Goal: Task Accomplishment & Management: Manage account settings

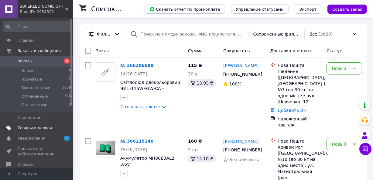
click at [26, 126] on span "Товары и услуги" at bounding box center [35, 127] width 34 height 5
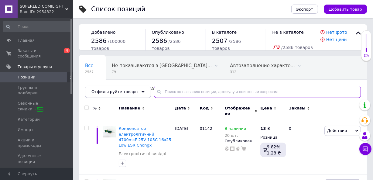
click at [163, 90] on input "text" at bounding box center [257, 92] width 207 height 12
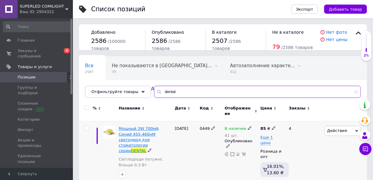
type input "dental"
click at [140, 136] on span "Мощный 3W 700мА Синий 455-460нМ светодиод для стоматологии серии" at bounding box center [139, 139] width 40 height 27
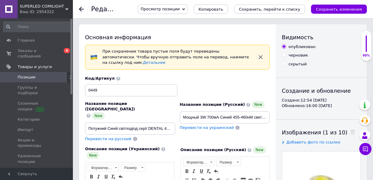
scroll to position [55, 0]
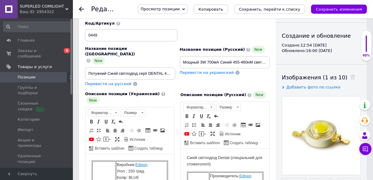
click at [214, 70] on span "Перевести на украинский" at bounding box center [207, 72] width 54 height 5
type input "Потужний 3W 700 мА Синій 455-460нМ світлодіод для стоматології серії DENTAL"
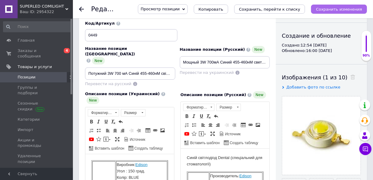
click at [323, 7] on icon "Сохранить изменения" at bounding box center [339, 9] width 46 height 5
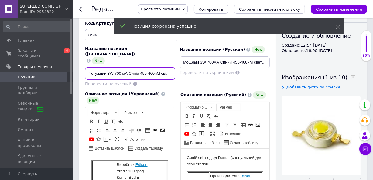
click at [105, 67] on input "Потужний 3W 700 мА Синій 455-460нМ світлодіод для стоматології серії DENTAL" at bounding box center [130, 73] width 90 height 12
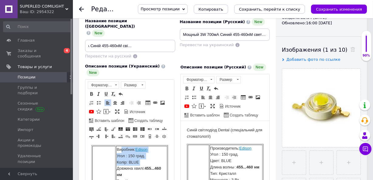
scroll to position [0, 0]
drag, startPoint x: 115, startPoint y: 167, endPoint x: 153, endPoint y: 155, distance: 39.8
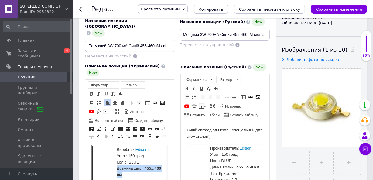
drag, startPoint x: 121, startPoint y: 172, endPoint x: 115, endPoint y: 167, distance: 8.8
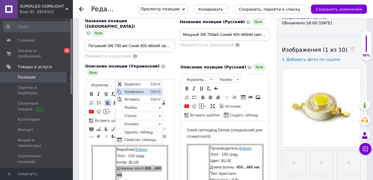
drag, startPoint x: 135, startPoint y: 90, endPoint x: 131, endPoint y: 89, distance: 3.4
click at [131, 89] on span "Копировать" at bounding box center [136, 91] width 26 height 7
copy span "Довжина хвилі: 455... 460 нм"
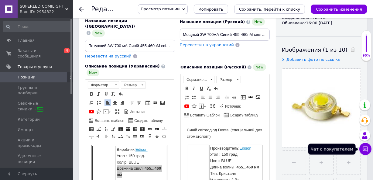
click at [363, 148] on icon at bounding box center [365, 148] width 5 height 5
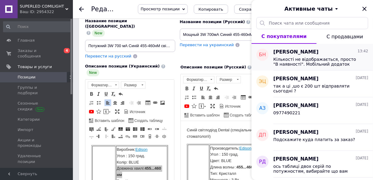
click at [312, 63] on span "Кількості не відображається, просто "В наявності". Мобільний додаток "Пром ua"" at bounding box center [316, 62] width 86 height 10
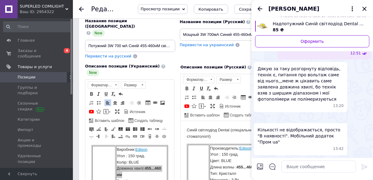
scroll to position [371, 0]
click at [292, 164] on textarea at bounding box center [318, 166] width 75 height 12
drag, startPoint x: 291, startPoint y: 167, endPoint x: 270, endPoint y: 168, distance: 20.7
click at [270, 168] on textarea "ppрозумыло" at bounding box center [312, 166] width 87 height 12
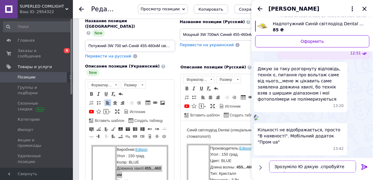
paste textarea "Довжина хвилі: 455...460 нм"
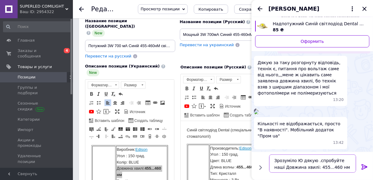
click at [300, 159] on textarea "Зрозуміло Ю дякую .спробуйте наші Довжина хвилі: 455...460 нм" at bounding box center [312, 163] width 87 height 18
click at [310, 160] on textarea "Зрозуміло ,дякую .спробуйте наші Довжина хвилі: 455...460 нм" at bounding box center [312, 163] width 87 height 18
click at [331, 170] on textarea "Зрозуміло ,дякую . спробуйте наші Довжина хвилі: 455...460 нм" at bounding box center [312, 163] width 87 height 18
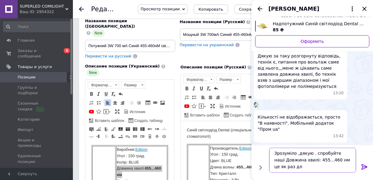
scroll to position [0, 0]
drag, startPoint x: 327, startPoint y: 166, endPoint x: 327, endPoint y: 169, distance: 3.3
click at [327, 166] on textarea "Зрозуміло ,дякую . спробуйте наші Довжина хвилі: 455...460 нм це як раз для пол…" at bounding box center [312, 159] width 87 height 25
click at [335, 168] on textarea "Зрозуміло ,дякую . спробуйте наші Довжина хвилі: 455...460 нм це як раз для пол…" at bounding box center [312, 159] width 87 height 25
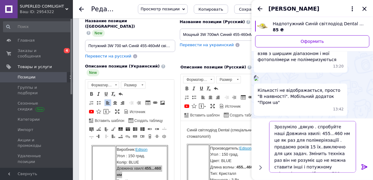
scroll to position [0, 0]
click at [296, 127] on textarea "Зрозуміло ,дякую . спробуйте наші Довжина хвилі: 455...460 нм це як раз для пол…" at bounding box center [312, 147] width 87 height 52
click at [334, 127] on textarea "Зрозуміло , дякую . спробуйте наші Довжина хвилі: 455...460 нм це як раз для по…" at bounding box center [312, 147] width 87 height 52
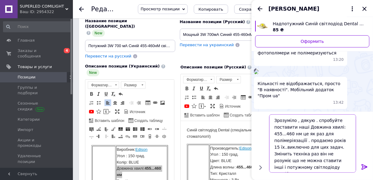
click at [292, 139] on textarea "Зрозуміло , дякую . спробуйте поставити наші Довжина хвилі: 455...460 нм це як …" at bounding box center [312, 143] width 87 height 58
click at [302, 140] on textarea "Зрозуміло , дякую . спробуйте поставити наші Довжина хвилі: 455...460 нм це як …" at bounding box center [312, 143] width 87 height 58
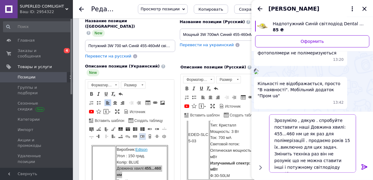
scroll to position [27, 0]
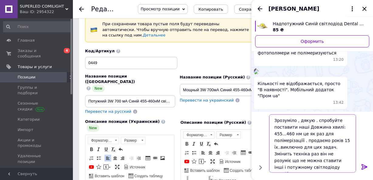
click at [303, 141] on textarea "Зрозуміло , дякую . спробуйте поставити наші Довжина хвилі: 455...460 нм це як …" at bounding box center [312, 143] width 87 height 58
drag, startPoint x: 285, startPoint y: 146, endPoint x: 283, endPoint y: 153, distance: 7.1
click at [285, 146] on textarea "Зрозуміло , дякую . спробуйте поставити наші Довжина хвилі: 455...460 нм це як …" at bounding box center [312, 143] width 87 height 58
drag, startPoint x: 283, startPoint y: 148, endPoint x: 314, endPoint y: 141, distance: 31.1
click at [314, 141] on textarea "Зрозуміло , дякую . спробуйте поставити наші Довжина хвилі: 455...460 нм це як …" at bounding box center [312, 143] width 87 height 58
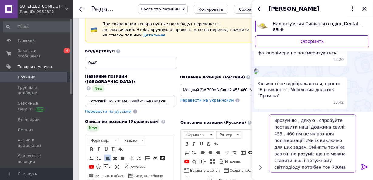
click at [313, 140] on textarea "Зрозуміло , дякую . спробуйте поставити наші Довжина хвилі: 455...460 нм це як …" at bounding box center [312, 143] width 87 height 58
click at [324, 147] on textarea "Зрозуміло , дякую . спробуйте поставити наші Довжина хвилі: 455...460 нм це як …" at bounding box center [312, 143] width 87 height 58
drag, startPoint x: 312, startPoint y: 159, endPoint x: 304, endPoint y: 159, distance: 8.5
click at [304, 159] on textarea "Зрозуміло , дякую . спробуйте поставити наші Довжина хвилі: 455...460 нм це як …" at bounding box center [312, 143] width 87 height 58
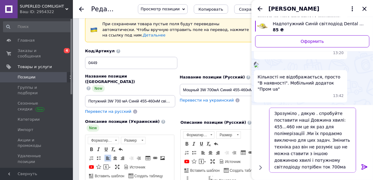
click at [319, 167] on textarea "Зрозуміло , дякую . спробуйте поставити наші Довжина хвилі: 455...460 нм це як …" at bounding box center [312, 139] width 87 height 65
click at [304, 120] on textarea "Зрозуміло , дякую . спробуйте поставити наші Довжина хвилі: 455...460 нм це як …" at bounding box center [312, 139] width 87 height 65
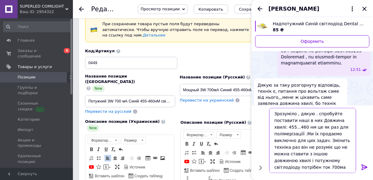
scroll to position [316, 0]
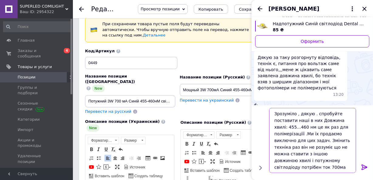
click at [302, 133] on textarea "Зрозуміло , дякую . спробуйте поставити наші в них Довжина хвилі: 455...460 нм …" at bounding box center [312, 139] width 87 height 65
click at [320, 168] on textarea "Зрозуміло , дякую . спробуйте поставити наші в них Довжина хвилі: 455...460 нм …" at bounding box center [312, 139] width 87 height 65
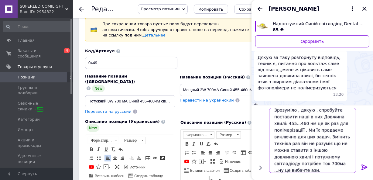
click at [322, 135] on textarea "Зрозуміло , дякую . спробуйте поставити наші в них Довжина хвилі: 455...460 нм …" at bounding box center [312, 139] width 87 height 65
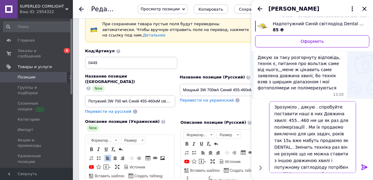
scroll to position [7, 0]
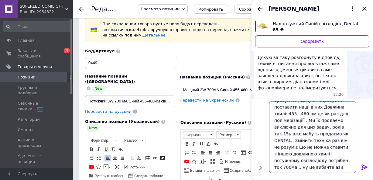
click at [286, 151] on textarea "Зрозуміло , дякую . спробуйте поставити наші в них Довжина хвилі: 455...460 нм …" at bounding box center [312, 137] width 87 height 72
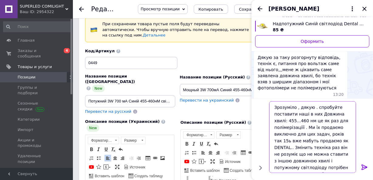
click at [286, 159] on textarea "Зрозуміло , дякую . спробуйте поставити наші в них Довжина хвилі: 455...460 нм …" at bounding box center [312, 137] width 87 height 72
click at [286, 161] on textarea "Зрозуміло , дякую . спробуйте поставити наші в них Довжина хвилі: 455...460 нм …" at bounding box center [312, 137] width 87 height 72
click at [288, 160] on textarea "Зрозуміло , дякую . спробуйте поставити наші в них Довжина хвилі: 455...460 нм …" at bounding box center [312, 137] width 87 height 72
click at [312, 167] on textarea "Зрозуміло , дякую . спробуйте поставити наші в них Довжина хвилі: 455...460 нм …" at bounding box center [312, 137] width 87 height 72
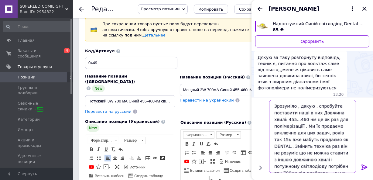
scroll to position [6, 0]
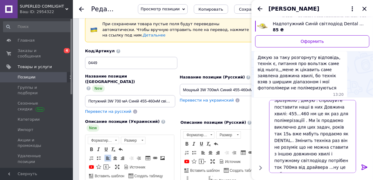
drag, startPoint x: 338, startPoint y: 159, endPoint x: 314, endPoint y: 158, distance: 24.9
click at [314, 158] on textarea "Зрозуміло , дякую . спробуйте поставити наші в них Довжина хвилі: 455...460 нм …" at bounding box center [312, 136] width 87 height 73
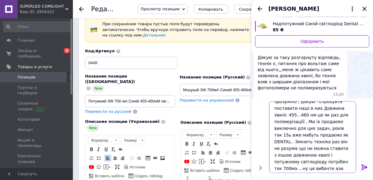
click at [292, 161] on textarea "Зрозуміло , дякую . спробуйте поставити наші в них Довжина хвилі: 455...460 нм …" at bounding box center [312, 137] width 87 height 72
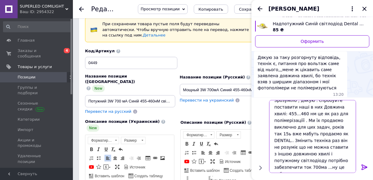
click at [308, 169] on textarea "Зрозуміло , дякую . спробуйте поставити наші в них Довжина хвилі: 455...460 нм …" at bounding box center [312, 136] width 87 height 73
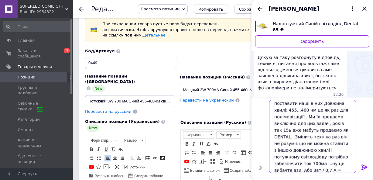
scroll to position [12, 0]
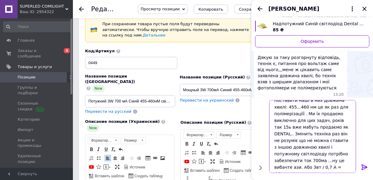
drag, startPoint x: 306, startPoint y: 161, endPoint x: 344, endPoint y: 171, distance: 39.6
click at [344, 171] on textarea "Зрозуміло , дякую . спробуйте поставити наші в них Довжина хвилі: 455...460 нм …" at bounding box center [312, 136] width 87 height 73
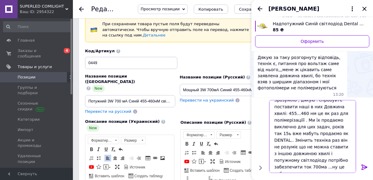
click at [338, 160] on textarea "Зрозуміло , дякую . спробуйте поставити наші в них Довжина хвилі: 455...460 нм …" at bounding box center [312, 136] width 87 height 73
click at [299, 167] on textarea "Зрозуміло , дякую . спробуйте поставити наші в них Довжина хвилі: 455...460 нм …" at bounding box center [312, 136] width 87 height 73
drag, startPoint x: 297, startPoint y: 167, endPoint x: 297, endPoint y: 178, distance: 11.2
click at [297, 167] on textarea "Зрозуміло , дякую . спробуйте поставити наші в них Довжина хвилі: 455...460 нм …" at bounding box center [312, 136] width 87 height 73
click at [346, 167] on textarea "Зрозуміло , дякую . спробуйте поставити наші в них Довжина хвилі: 455...460 нм …" at bounding box center [312, 136] width 87 height 73
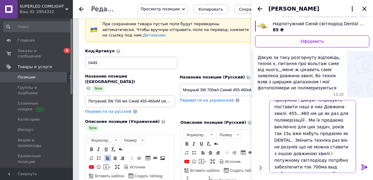
scroll to position [9, 0]
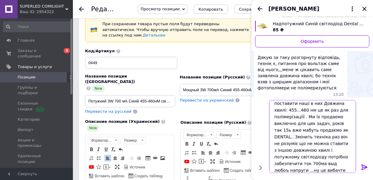
click at [283, 170] on textarea "Зрозуміло , дякую . спробуйте поставити наші в них Довжина хвилі: 455...460 нм …" at bounding box center [312, 136] width 87 height 73
click at [289, 170] on textarea "Зрозуміло , дякую . спробуйте поставити наші в них Довжина хвилі: 455...460 нм …" at bounding box center [312, 136] width 87 height 73
click at [283, 169] on textarea "Зрозуміло , дякую . спробуйте поставити наші в них Довжина хвилі: 455...460 нм …" at bounding box center [312, 136] width 87 height 73
click at [350, 162] on textarea "Зрозуміло , дякую . спробуйте поставити наші в них Довжина хвилі: 455...460 нм …" at bounding box center [312, 136] width 87 height 73
click at [331, 169] on textarea "Зрозуміло , дякую . спробуйте поставити наші в них Довжина хвилі: 455...460 нм …" at bounding box center [312, 136] width 87 height 73
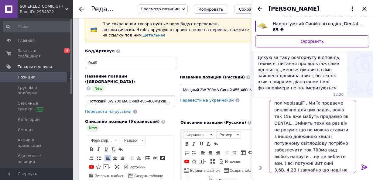
scroll to position [30, 0]
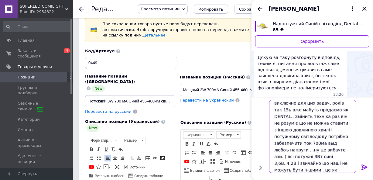
click at [301, 168] on textarea "Зрозуміло , дякую . спробуйте поставити наші в них Довжина хвилі: 455...460 нм …" at bounding box center [312, 136] width 87 height 73
click at [283, 170] on textarea "Зрозуміло , дякую . спробуйте поставити наші в них Довжина хвилі: 455...460 нм …" at bounding box center [312, 136] width 87 height 73
click at [301, 170] on textarea "Зрозуміло , дякую . спробуйте поставити наші в них Довжина хвилі: 455...460 нм …" at bounding box center [312, 136] width 87 height 73
click at [318, 168] on textarea "Зрозуміло , дякую . спробуйте поставити наші в них Довжина хвилі: 455...460 нм …" at bounding box center [312, 136] width 87 height 73
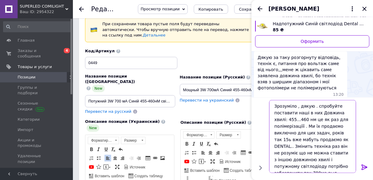
click at [303, 112] on textarea "Зрозуміло , дякую . спробуйте поставити наші в них Довжина хвилі: 455...460 нм …" at bounding box center [312, 136] width 87 height 73
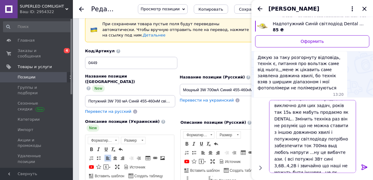
click at [322, 112] on textarea "Зрозуміло , дякую . спробуйте поставити наші, в них Довжина хвилі: 455...460 нм…" at bounding box center [312, 136] width 87 height 73
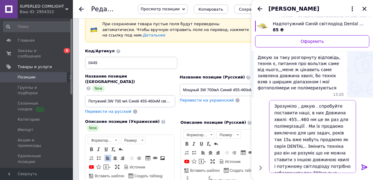
click at [301, 127] on textarea "Зрозуміло , дякую . спробуйте поставити наші, в них Довжина хвилі: 455...460 нм…" at bounding box center [312, 136] width 87 height 73
click at [293, 132] on textarea "Зрозуміло , дякую . спробуйте поставити наші, в них Довжина хвилі: 455...460 нм…" at bounding box center [312, 136] width 87 height 73
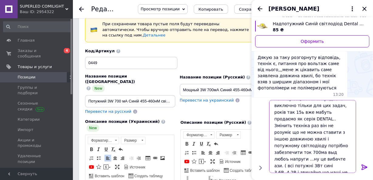
click at [291, 145] on textarea "Зрозуміло , дякую . спробуйте поставити наші, в них Довжина хвилі: 455...460 нм…" at bounding box center [312, 136] width 87 height 73
click at [307, 144] on textarea "Зрозуміло , дякую . спробуйте поставити наші, в них Довжина хвилі: 455...460 нм…" at bounding box center [312, 136] width 87 height 73
drag, startPoint x: 308, startPoint y: 144, endPoint x: 306, endPoint y: 147, distance: 4.1
click at [307, 145] on textarea "Зрозуміло , дякую . спробуйте поставити наші, в них Довжина хвилі: 455...460 нм…" at bounding box center [312, 136] width 87 height 73
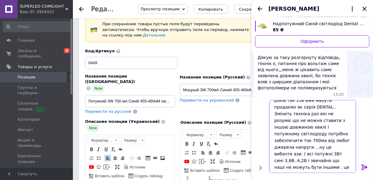
click at [351, 141] on textarea "Зрозуміло , дякую . спробуйте поставити наші, в них Довжина хвилі: 455...460 нм…" at bounding box center [312, 136] width 87 height 73
click at [307, 145] on textarea "Зрозуміло , дякую . спробуйте поставити наші, в них Довжина хвилі: 455...460 нм…" at bounding box center [312, 136] width 87 height 73
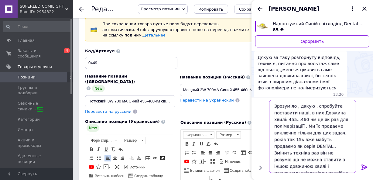
scroll to position [27, 0]
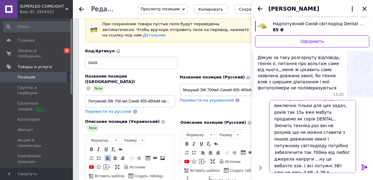
click at [306, 144] on textarea "Зрозуміло , дякую . спробуйте поставити наші, в них Довжина хвилі: 455...460 нм…" at bounding box center [312, 136] width 87 height 73
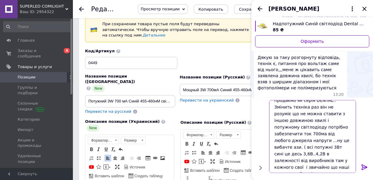
drag, startPoint x: 334, startPoint y: 145, endPoint x: 335, endPoint y: 148, distance: 3.1
click at [334, 146] on textarea "Зрозуміло , дякую . спробуйте поставити наші, в них Довжина хвилі: 455...460 нм…" at bounding box center [312, 136] width 87 height 73
click at [335, 147] on textarea "Зрозуміло , дякую . спробуйте поставити наші, в них Довжина хвилі: 455...460 нм…" at bounding box center [312, 136] width 87 height 73
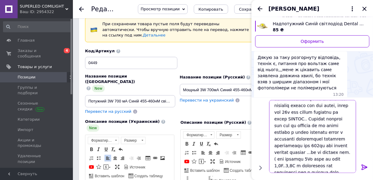
scroll to position [0, 0]
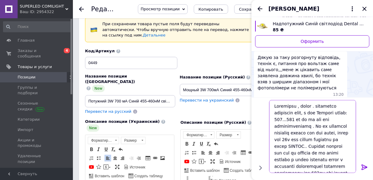
click at [315, 106] on textarea at bounding box center [312, 136] width 87 height 73
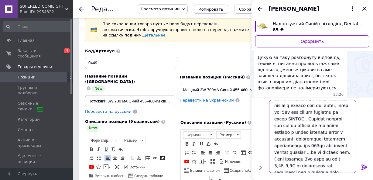
click at [297, 137] on textarea at bounding box center [312, 136] width 87 height 73
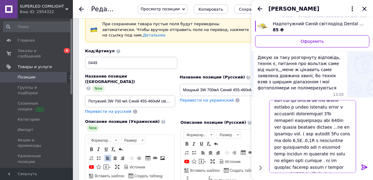
scroll to position [0, 0]
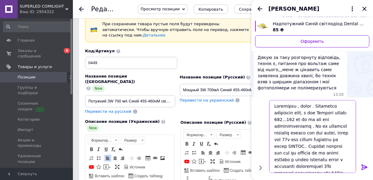
click at [300, 125] on textarea at bounding box center [312, 136] width 87 height 73
click at [301, 125] on textarea at bounding box center [312, 136] width 87 height 73
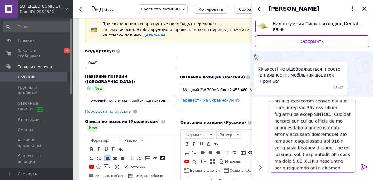
scroll to position [59, 0]
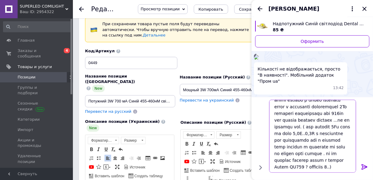
drag, startPoint x: 303, startPoint y: 127, endPoint x: 300, endPoint y: 127, distance: 3.7
click at [300, 127] on textarea at bounding box center [312, 136] width 87 height 73
click at [300, 166] on textarea at bounding box center [312, 136] width 87 height 73
click at [273, 168] on textarea at bounding box center [312, 136] width 87 height 73
type textarea "Loremipsu , dolor . Sitametco adipiscin elit, s doe Tempori utlab: 216...137 et…"
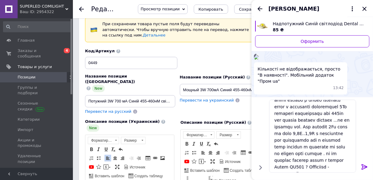
click at [362, 167] on icon at bounding box center [364, 166] width 7 height 7
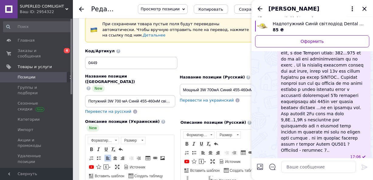
scroll to position [478, 0]
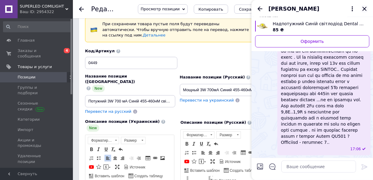
click at [367, 9] on icon "Закрыть" at bounding box center [364, 8] width 7 height 7
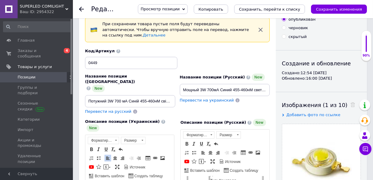
scroll to position [0, 0]
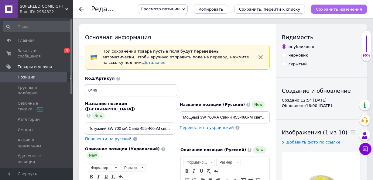
click at [325, 10] on icon "Сохранить изменения" at bounding box center [339, 9] width 46 height 5
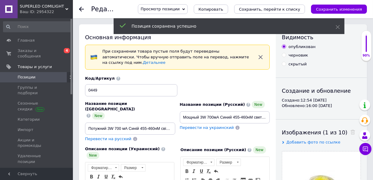
click at [81, 11] on use at bounding box center [81, 9] width 5 height 5
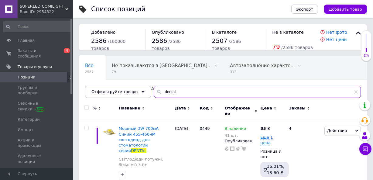
drag, startPoint x: 151, startPoint y: 91, endPoint x: 140, endPoint y: 88, distance: 11.9
click at [143, 90] on div "Отфильтруйте товары dental" at bounding box center [223, 92] width 276 height 12
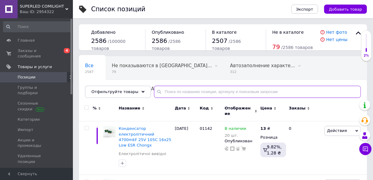
type input "dental"
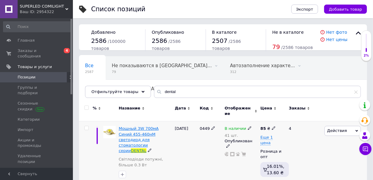
click at [142, 136] on span "Мощный 3W 700мА Синий 455-460нМ светодиод для стоматологии серии" at bounding box center [139, 139] width 40 height 27
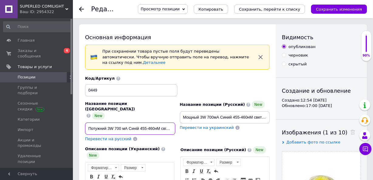
drag, startPoint x: 158, startPoint y: 112, endPoint x: 158, endPoint y: 117, distance: 5.8
click at [158, 122] on input "Потужний 3W 700 мА Синій 455-460нМ світлодіод для стоматології серії DENTAL" at bounding box center [130, 128] width 90 height 12
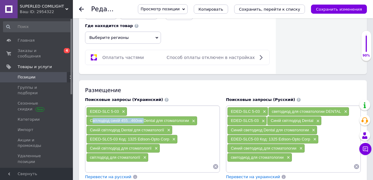
drag, startPoint x: 142, startPoint y: 97, endPoint x: 89, endPoint y: 97, distance: 53.1
click at [90, 118] on span "Світлодіод синій 455...460нм Dental для стоматологии" at bounding box center [139, 120] width 99 height 5
copy span "Світлодіод синій 455...460нм"
click at [93, 162] on input at bounding box center [149, 166] width 126 height 9
paste input "Світлодіод синій 455...460нм"
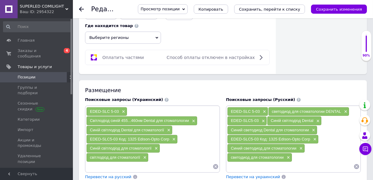
type input "Світлодіод синій 455...460нм"
drag, startPoint x: 173, startPoint y: 134, endPoint x: 190, endPoint y: 136, distance: 17.7
click at [203, 153] on div "Світлодіод синій 455...460нм ×" at bounding box center [181, 157] width 64 height 8
click at [150, 153] on div "Світлодіод синій 455...460нм ×" at bounding box center [181, 157] width 64 height 8
drag, startPoint x: 152, startPoint y: 134, endPoint x: 204, endPoint y: 135, distance: 51.9
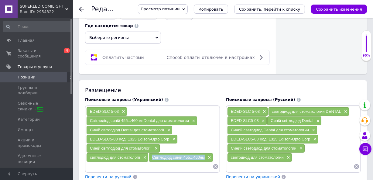
click at [204, 153] on div "Світлодіод синій 455...460нм ×" at bounding box center [181, 157] width 64 height 8
copy span "Світлодіод синій 455...460нм"
click at [124, 162] on input at bounding box center [149, 166] width 126 height 9
paste input "Світлодіод синій 455...460нм"
click at [109, 162] on input "Світлодіод синій 455...460нм" at bounding box center [149, 166] width 126 height 9
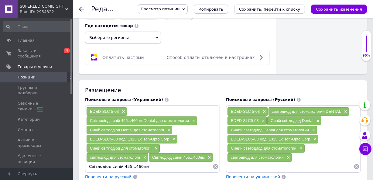
drag, startPoint x: 125, startPoint y: 142, endPoint x: 134, endPoint y: 142, distance: 9.1
click at [134, 162] on input "Світлодіод синій 455...460нм" at bounding box center [149, 166] width 126 height 9
type input "Світлодіод синій 455нм"
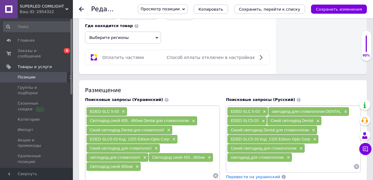
paste input "Світлодіод синій 455...460нм"
drag, startPoint x: 129, startPoint y: 150, endPoint x: 120, endPoint y: 151, distance: 8.8
click at [120, 171] on input "Світлодіод синій 455...460нм" at bounding box center [149, 175] width 126 height 9
type input "Світлодіод синій 460нм"
click at [140, 171] on input "Світлодіод синій 460нм" at bounding box center [149, 175] width 126 height 9
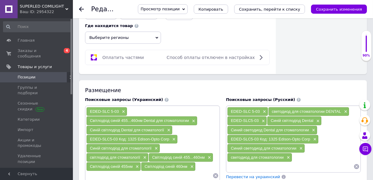
paste input "Світлодіод синій 455...460нм"
drag, startPoint x: 130, startPoint y: 150, endPoint x: 142, endPoint y: 150, distance: 11.5
click at [143, 171] on input "Світлодіод синій 455...460нм" at bounding box center [149, 175] width 126 height 9
drag, startPoint x: 143, startPoint y: 97, endPoint x: 155, endPoint y: 98, distance: 12.2
click at [155, 118] on span "Світлодіод синій 455...460нм Dental для стоматологии" at bounding box center [139, 120] width 99 height 5
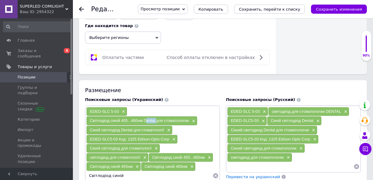
copy span "Dental"
click at [123, 171] on input "Світлодіод синій" at bounding box center [149, 175] width 126 height 9
paste input "Dental"
type input "Світлодіод синій Dental"
drag, startPoint x: 143, startPoint y: 98, endPoint x: 188, endPoint y: 95, distance: 45.0
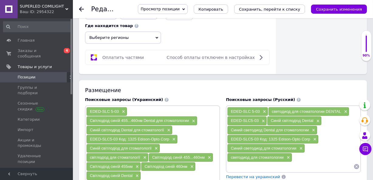
click at [188, 118] on span "Світлодіод синій 455...460нм Dental для стоматологии" at bounding box center [139, 120] width 99 height 5
copy span "Dental для стоматологии"
paste input "Dental для стоматологии"
type input "Dental для стоматологии"
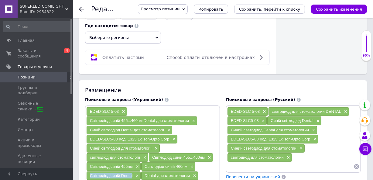
drag, startPoint x: 132, startPoint y: 152, endPoint x: 90, endPoint y: 148, distance: 42.3
click at [90, 173] on span "Світлодіод синій Dental" at bounding box center [111, 175] width 42 height 5
copy span "Світлодіод синій Denta"
paste input "Світлодіод синій Denta"
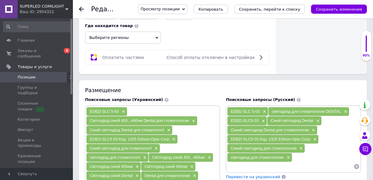
drag, startPoint x: 119, startPoint y: 160, endPoint x: 109, endPoint y: 159, distance: 9.8
type input "Світлодіод Dental"
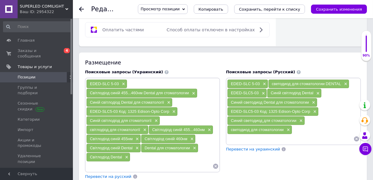
click at [103, 174] on span "Перевести на русский" at bounding box center [108, 176] width 46 height 5
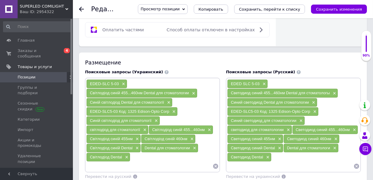
drag, startPoint x: 328, startPoint y: 71, endPoint x: 231, endPoint y: 68, distance: 97.5
click at [231, 89] on div "Светодиод синий 455...460нм Dental для стоматологы ×" at bounding box center [282, 93] width 110 height 8
copy span "Светодиод синий 455...460нм Dental для стоматологы"
click at [233, 161] on input at bounding box center [290, 165] width 126 height 9
paste input "Светодиод синий 455...460нм Dental для стоматологы"
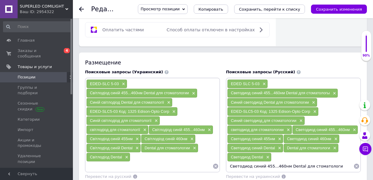
type input "Светодиод синий 455...460нм Dental для стоматологии"
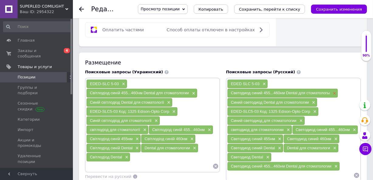
click at [332, 91] on span "×" at bounding box center [333, 93] width 5 height 5
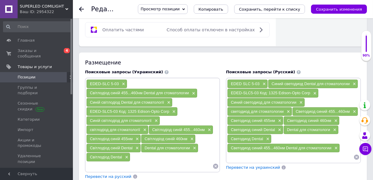
drag, startPoint x: 331, startPoint y: 106, endPoint x: 285, endPoint y: 107, distance: 45.5
click at [285, 125] on div "Dental для стоматологи ×" at bounding box center [310, 129] width 55 height 8
copy span "Dental для стоматологи"
click at [250, 152] on input at bounding box center [290, 156] width 126 height 9
paste input "Dental для стоматологи"
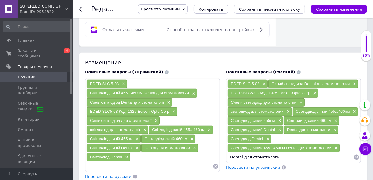
type input "Dental для стоматологии"
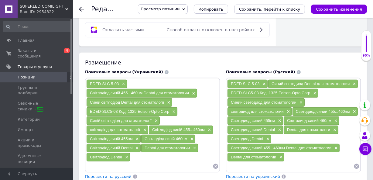
drag, startPoint x: 284, startPoint y: 61, endPoint x: 350, endPoint y: 61, distance: 65.3
click at [350, 80] on div "Синий светодиод Dental для стоматологии ×" at bounding box center [313, 84] width 90 height 8
copy span "светодиод Dental для стоматологии"
click at [232, 161] on input at bounding box center [290, 165] width 126 height 9
paste input "светодиод Dental для стоматологии"
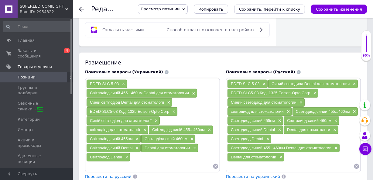
type input "светодиод Dental для стоматологии"
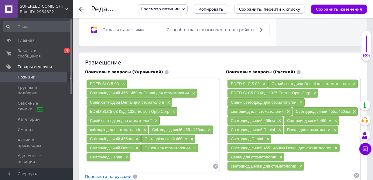
click at [327, 10] on icon "Сохранить изменения" at bounding box center [339, 9] width 46 height 5
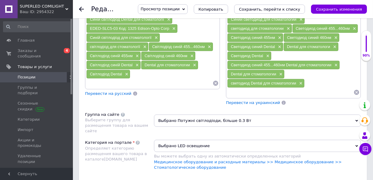
scroll to position [634, 0]
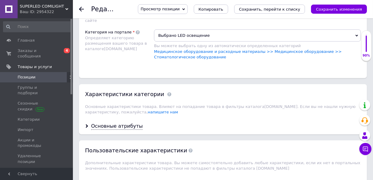
click at [340, 8] on icon "Сохранить изменения" at bounding box center [339, 9] width 46 height 5
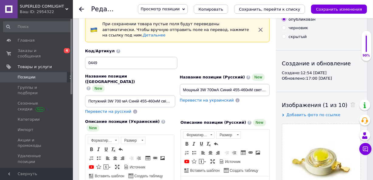
scroll to position [0, 0]
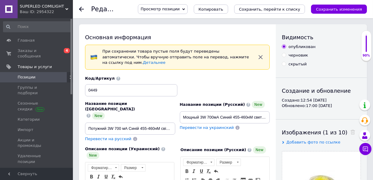
drag, startPoint x: 337, startPoint y: 10, endPoint x: 222, endPoint y: 28, distance: 116.4
click at [322, 14] on div "Просмотр позиции Сохранить и посмотреть на сайте Сохранить и посмотреть на порт…" at bounding box center [249, 9] width 235 height 10
click at [79, 8] on icon at bounding box center [81, 9] width 5 height 5
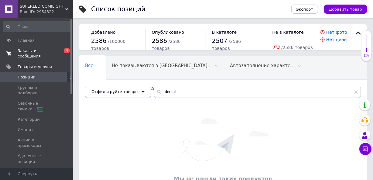
click at [28, 50] on span "Заказы и сообщения" at bounding box center [37, 53] width 39 height 11
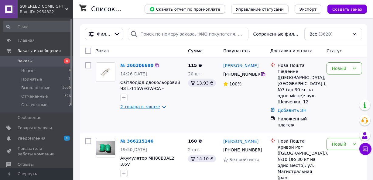
click at [131, 106] on link "2 товара в заказе" at bounding box center [140, 106] width 40 height 5
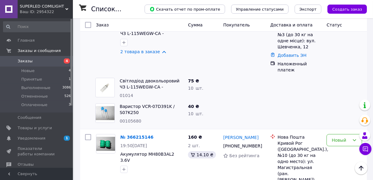
scroll to position [27, 0]
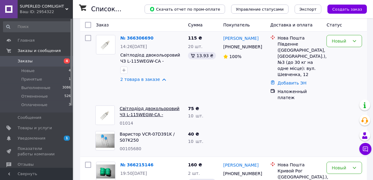
click at [145, 106] on link "Світлодіод двокольоровий ЧЗ L-115WEGW-CA - ЗАГАЛЬНИЙ АНОД 3-pin" at bounding box center [150, 114] width 60 height 17
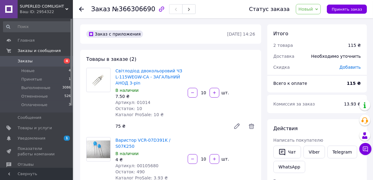
click at [81, 10] on icon at bounding box center [81, 9] width 5 height 5
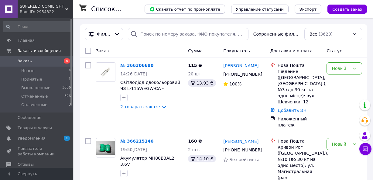
click at [81, 10] on use at bounding box center [83, 7] width 8 height 6
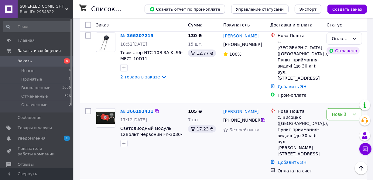
scroll to position [165, 0]
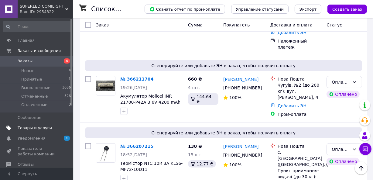
click at [42, 128] on span "Товары и услуги" at bounding box center [35, 127] width 34 height 5
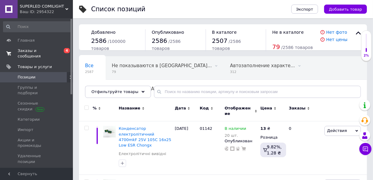
click at [20, 51] on span "Заказы и сообщения" at bounding box center [37, 53] width 39 height 11
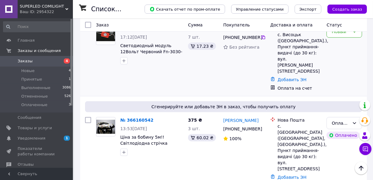
scroll to position [441, 0]
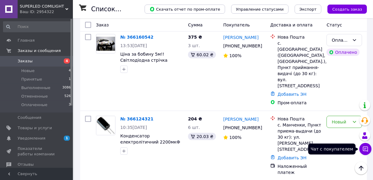
click at [364, 148] on icon at bounding box center [365, 148] width 5 height 5
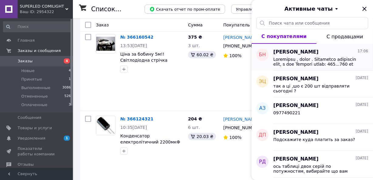
click at [304, 66] on span at bounding box center [316, 62] width 86 height 10
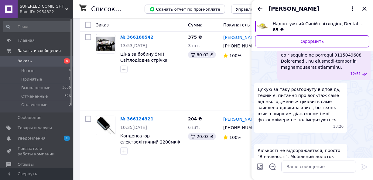
scroll to position [229, 0]
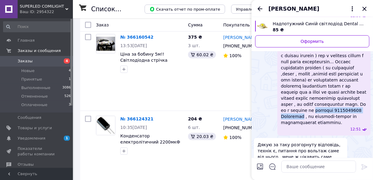
drag, startPoint x: 329, startPoint y: 97, endPoint x: 327, endPoint y: 103, distance: 6.7
click at [327, 103] on span at bounding box center [324, 76] width 86 height 97
copy span "наберіть 0631537393 Володимир"
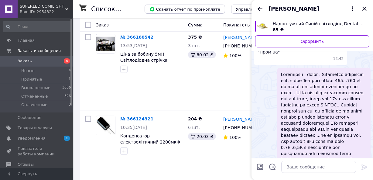
scroll to position [478, 0]
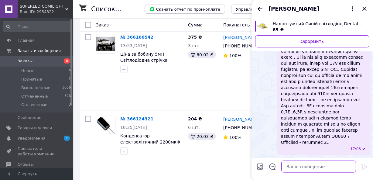
click at [303, 167] on textarea at bounding box center [318, 166] width 75 height 12
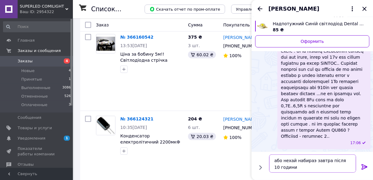
paste textarea "наберіть 0631537393 Володимир"
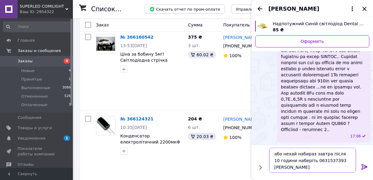
click at [311, 153] on textarea "або нехай набираэ завтра після 10 години наберіть 0631537393 Володимир" at bounding box center [312, 159] width 87 height 25
click at [299, 167] on textarea "або нехай набирає завтра після 10 години наберіть 0631537393 Володимир" at bounding box center [312, 159] width 87 height 25
drag, startPoint x: 305, startPoint y: 159, endPoint x: 289, endPoint y: 158, distance: 16.1
click at [289, 158] on textarea "або нехай набирає завтра після 10 години наберіть 0631537393 Володимир" at bounding box center [312, 159] width 87 height 25
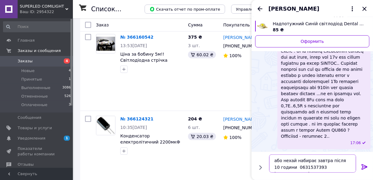
click at [336, 166] on textarea "або нехай набирає завтра після 10 години 0631537393 Володимир" at bounding box center [312, 163] width 87 height 18
drag, startPoint x: 302, startPoint y: 160, endPoint x: 309, endPoint y: 160, distance: 7.6
click at [309, 160] on textarea "або нехай набирає завтра після 10 години 0631537393 Володимир" at bounding box center [312, 163] width 87 height 18
click at [311, 161] on textarea "або нехай набереє завтра після 10 години 0631537393 Володимир" at bounding box center [312, 163] width 87 height 18
click at [337, 167] on textarea "або нехай набере завтра після 10 години 0631537393 Володимир" at bounding box center [312, 163] width 87 height 18
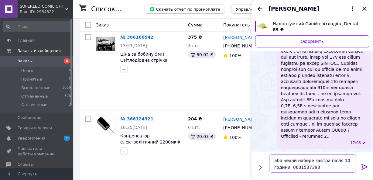
type textarea "або нехай набере завтра після 10 години 0631537393 Володимиру"
click at [363, 167] on icon at bounding box center [364, 166] width 6 height 5
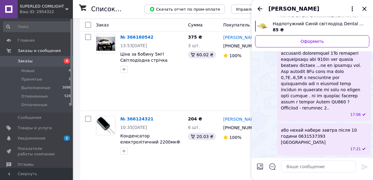
scroll to position [479, 0]
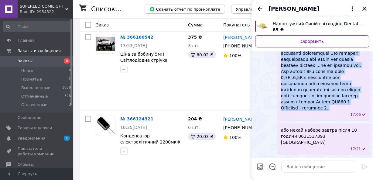
drag, startPoint x: 319, startPoint y: 55, endPoint x: 356, endPoint y: 141, distance: 93.6
click at [358, 111] on span at bounding box center [324, 56] width 86 height 109
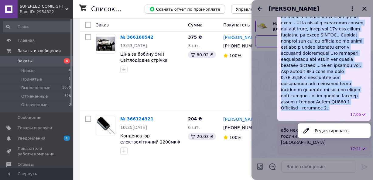
copy span "Спробуйте поставити наші, в них Довжина хвилі: 455...460 нм це як раз для полім…"
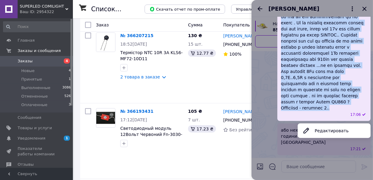
scroll to position [248, 0]
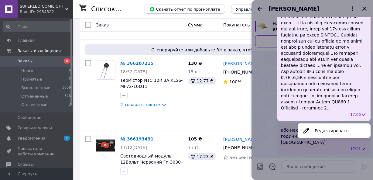
click at [261, 61] on div at bounding box center [311, 90] width 121 height 180
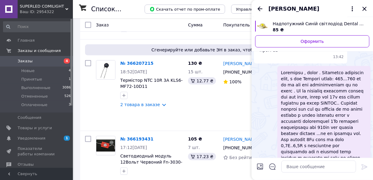
scroll to position [286, 0]
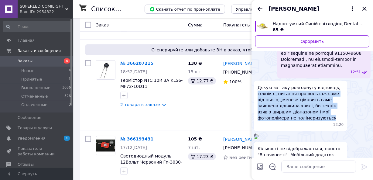
drag, startPoint x: 328, startPoint y: 74, endPoint x: 327, endPoint y: 106, distance: 31.9
click at [327, 106] on span "Дякую за таку розгорнуту відповідь, технік є, питання про вольтаж саме від ньог…" at bounding box center [300, 102] width 86 height 36
copy span "технік є, питання про вольтаж саме від нього,,,мене ж цікавить саме заявлена до…"
click at [364, 8] on icon "Закрыть" at bounding box center [364, 9] width 4 height 4
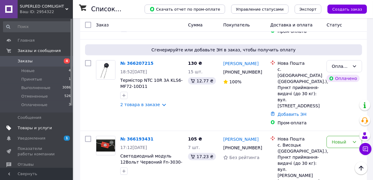
click at [28, 127] on span "Товары и услуги" at bounding box center [35, 127] width 34 height 5
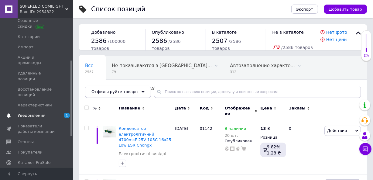
click at [33, 113] on span "Уведомления" at bounding box center [32, 115] width 28 height 5
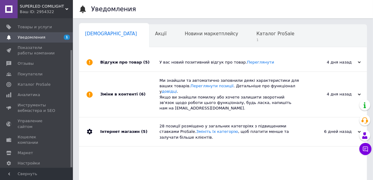
scroll to position [0, 3]
